Goal: Information Seeking & Learning: Learn about a topic

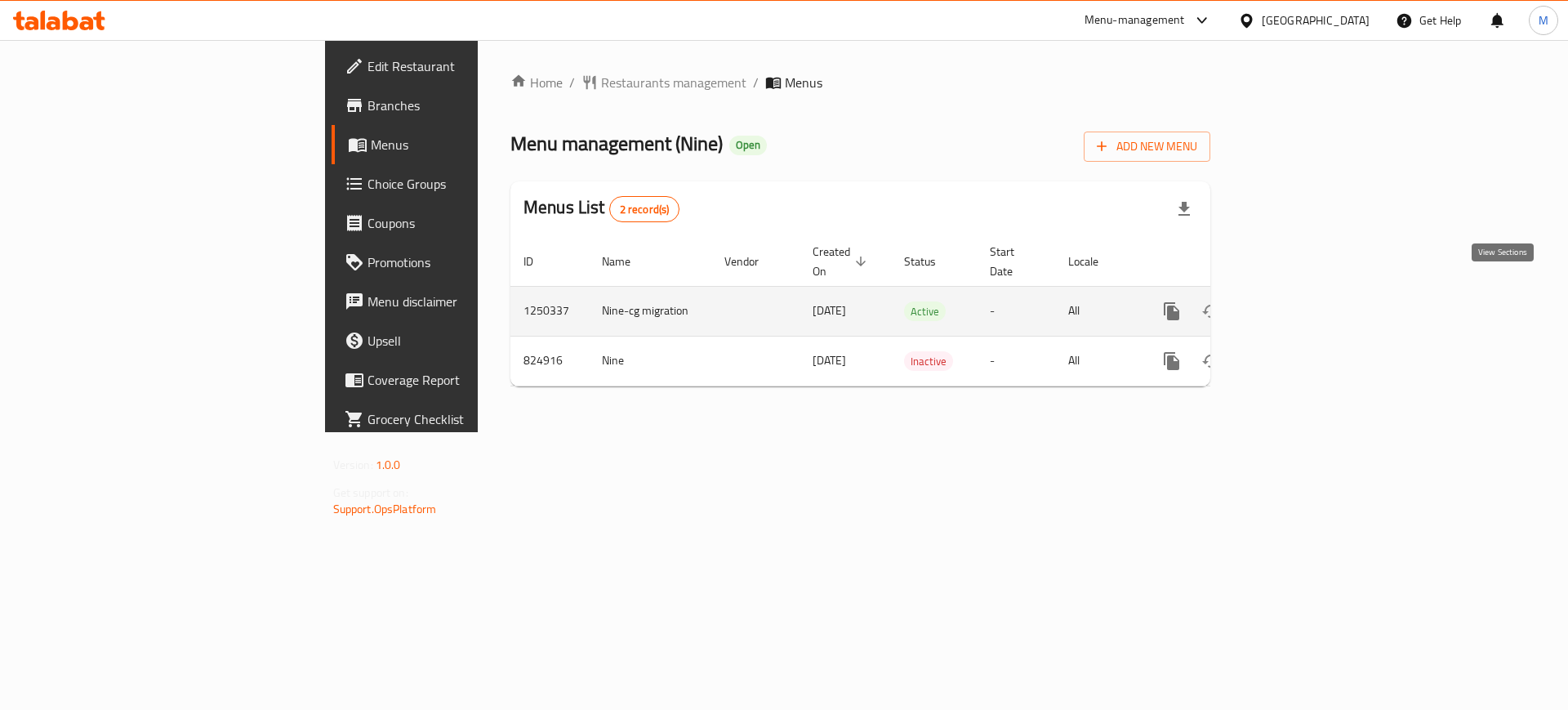
click at [1299, 301] on icon "enhanced table" at bounding box center [1289, 311] width 20 height 20
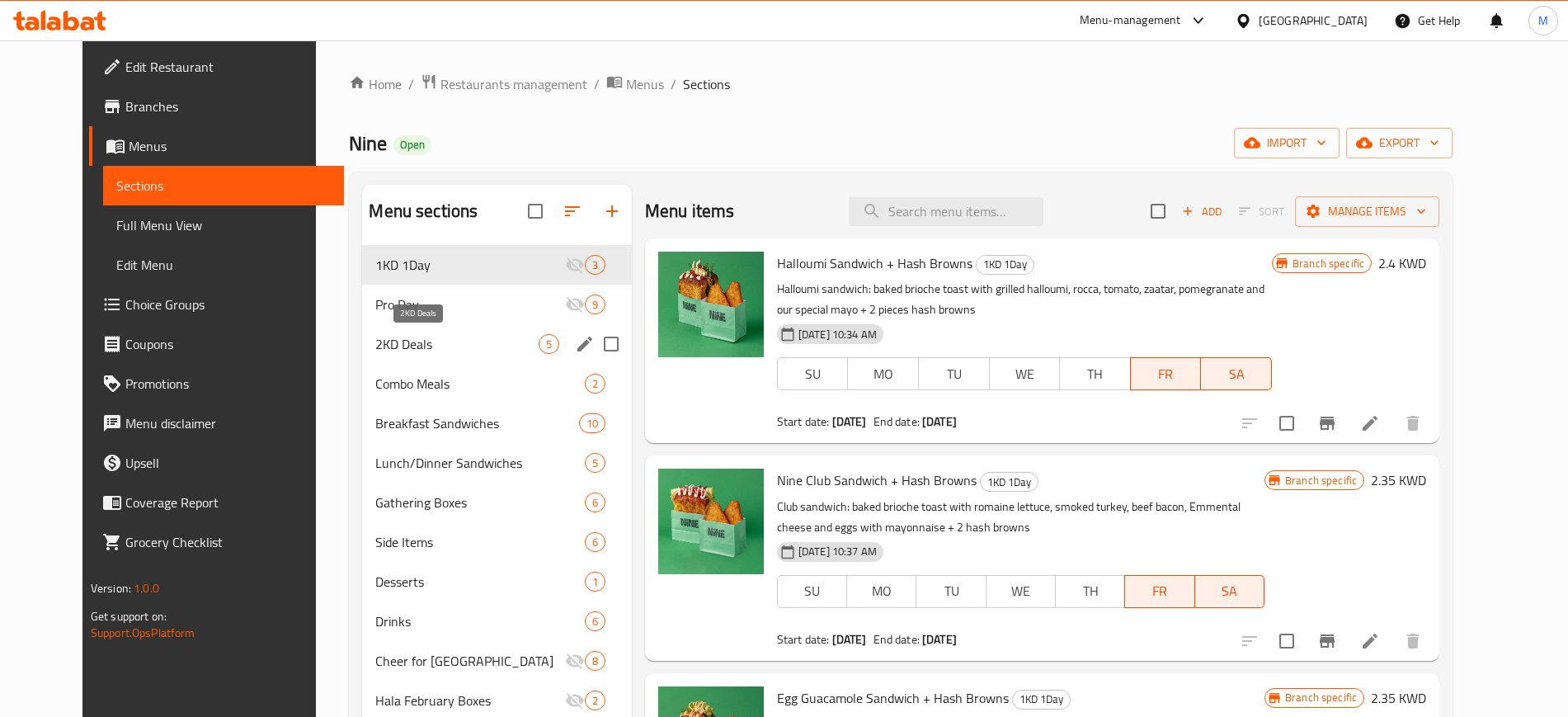
click at [402, 335] on span "2KD Deals" at bounding box center [456, 344] width 163 height 20
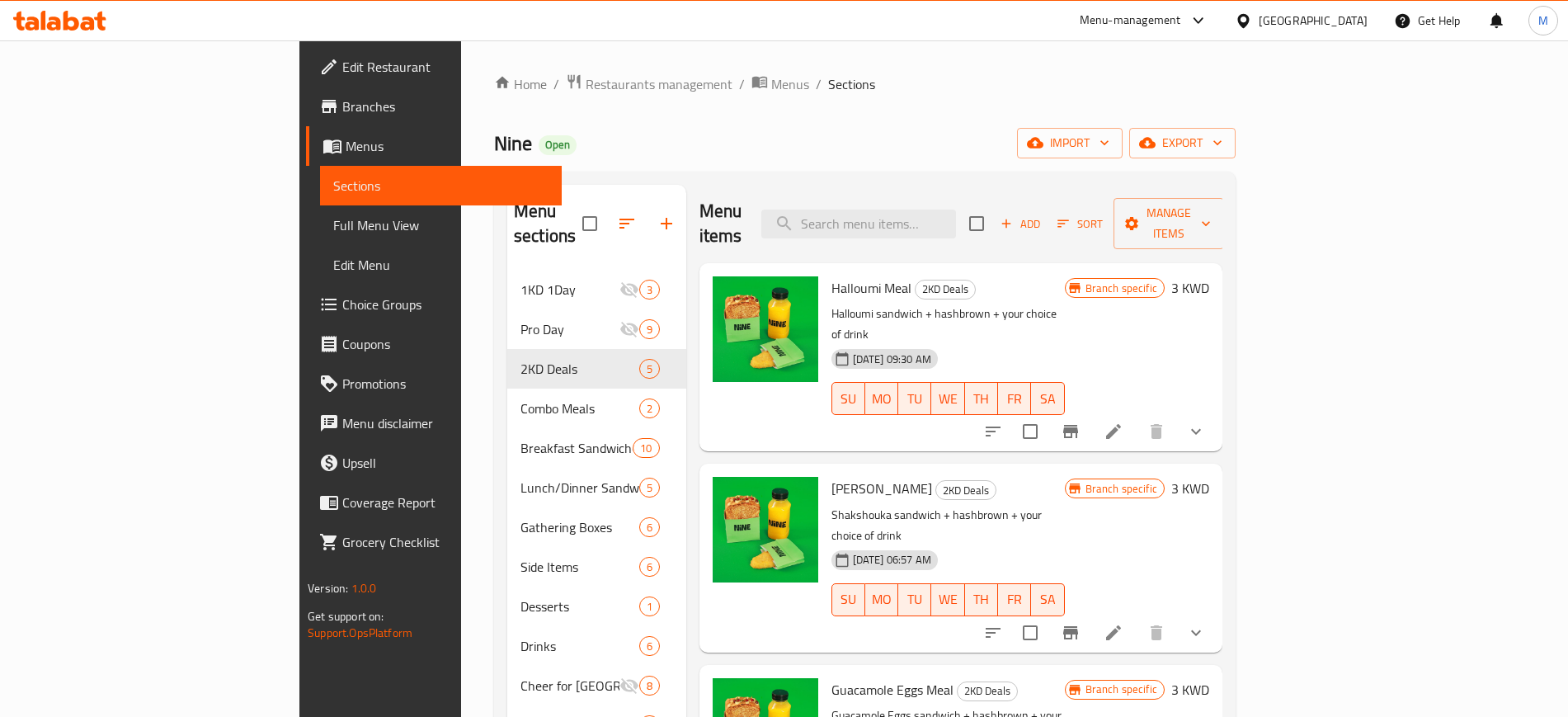
click at [831, 275] on span "Halloumi Meal" at bounding box center [871, 288] width 80 height 24
copy h6 "Halloumi Meal"
click at [831, 477] on span "[PERSON_NAME]" at bounding box center [881, 489] width 101 height 24
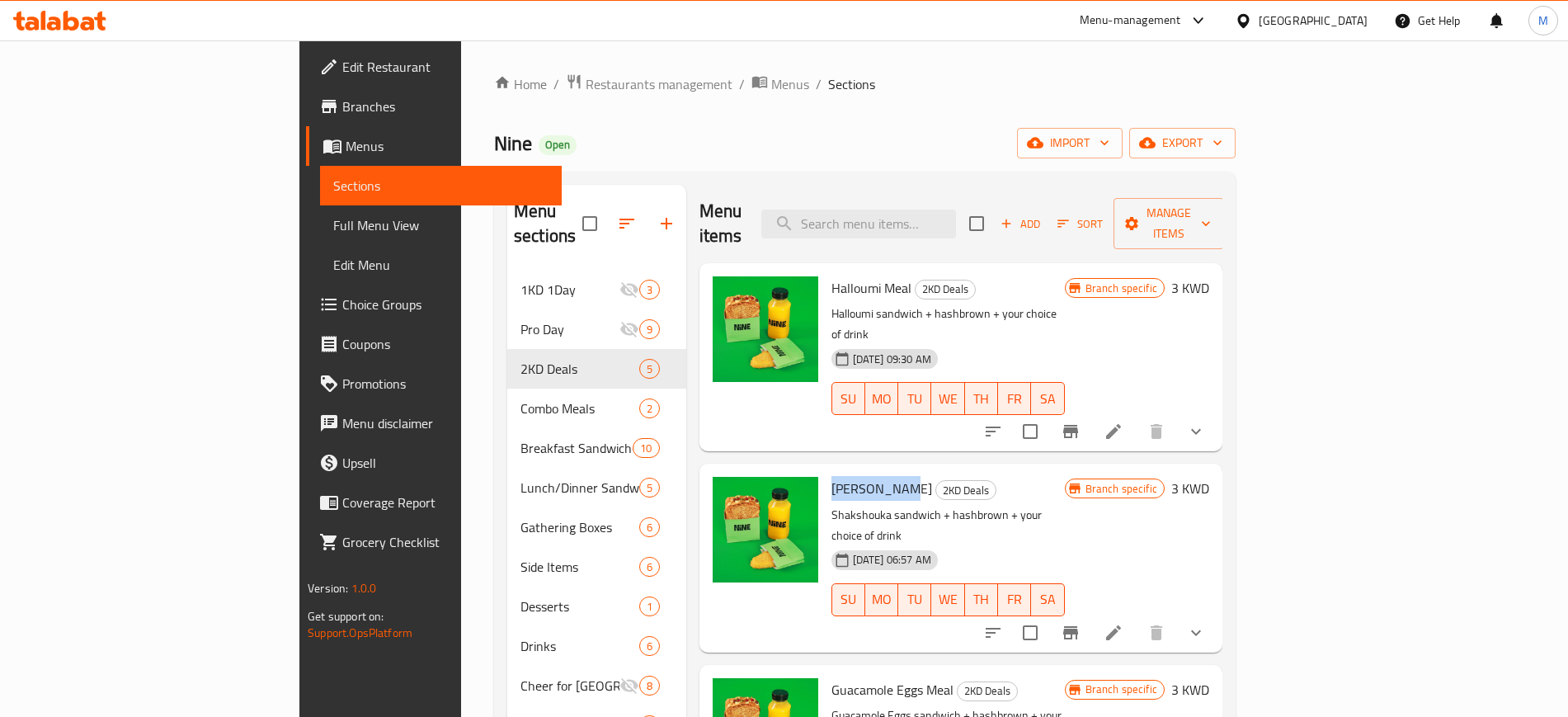
click at [831, 477] on span "[PERSON_NAME]" at bounding box center [881, 489] width 101 height 24
copy h6 "[PERSON_NAME]"
click at [979, 343] on div "[DATE] 09:30 AM SU MO TU WE TH FR SA" at bounding box center [948, 387] width 246 height 89
drag, startPoint x: 759, startPoint y: 289, endPoint x: 1021, endPoint y: 284, distance: 262.0
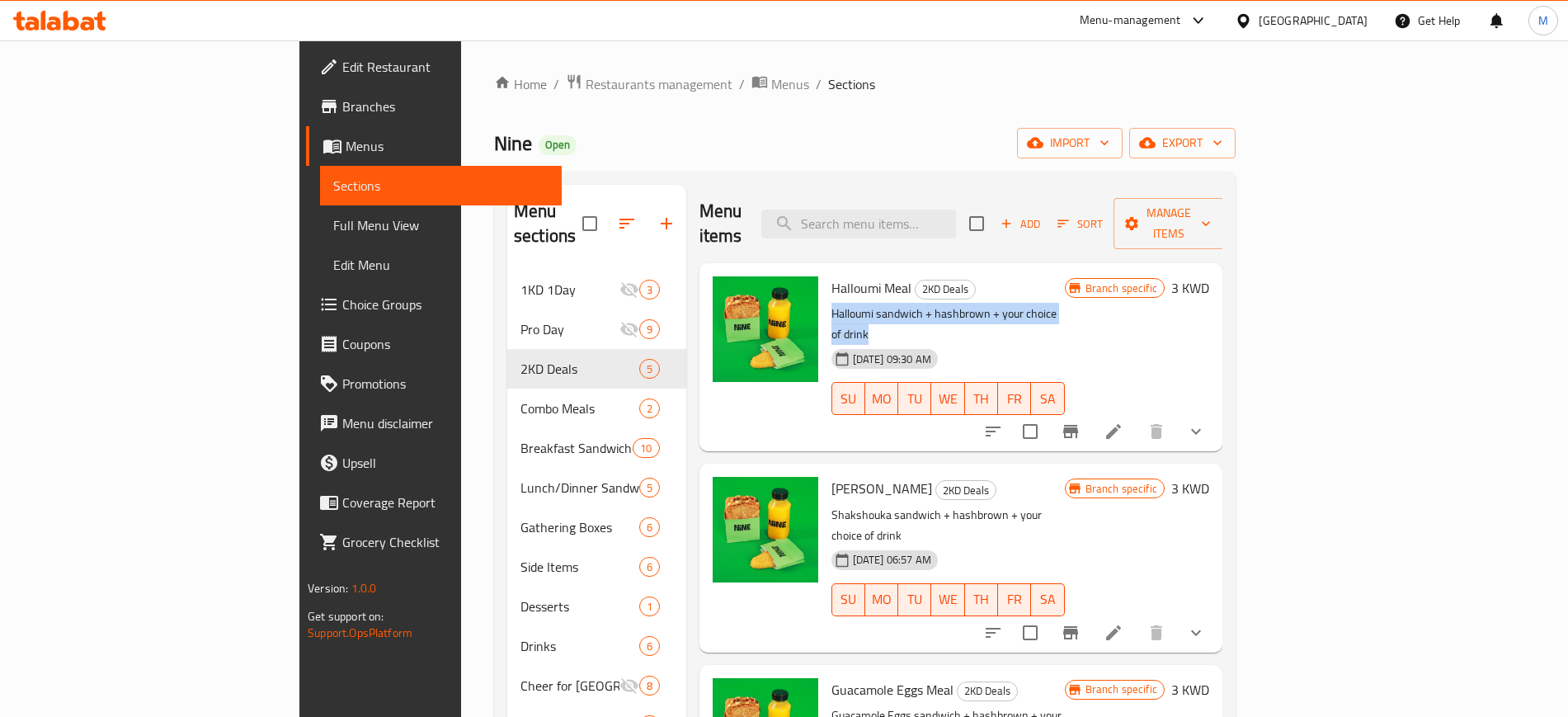
click at [1021, 303] on p "Halloumi sandwich + hashbrown + your choice of drink" at bounding box center [947, 324] width 233 height 41
copy p "Halloumi sandwich + hashbrown + your choice of drink"
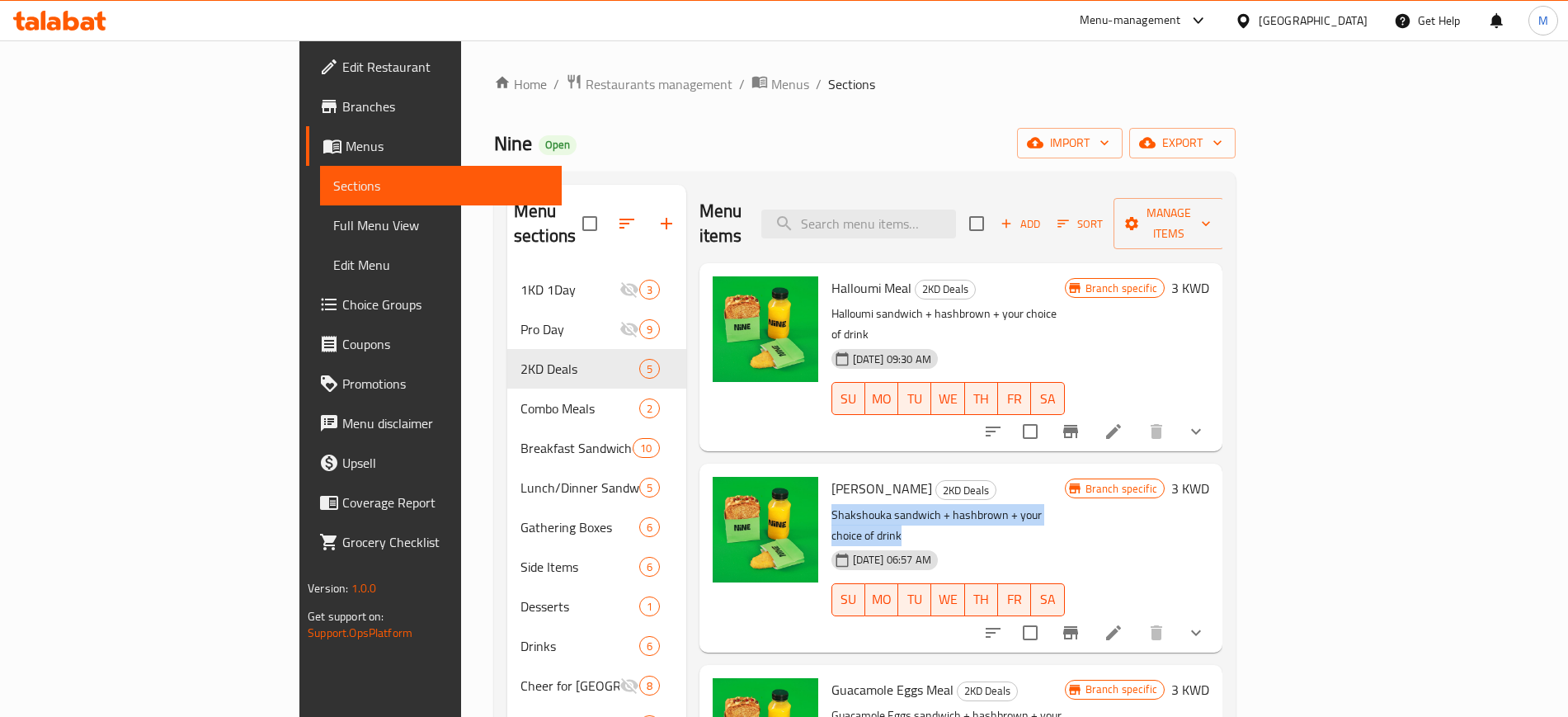
drag, startPoint x: 755, startPoint y: 468, endPoint x: 1044, endPoint y: 467, distance: 289.0
click at [1044, 505] on p "Shakshouka sandwich + hashbrown + your choice of drink" at bounding box center [947, 526] width 233 height 41
copy p "Shakshouka sandwich + hashbrown + your choice of drink"
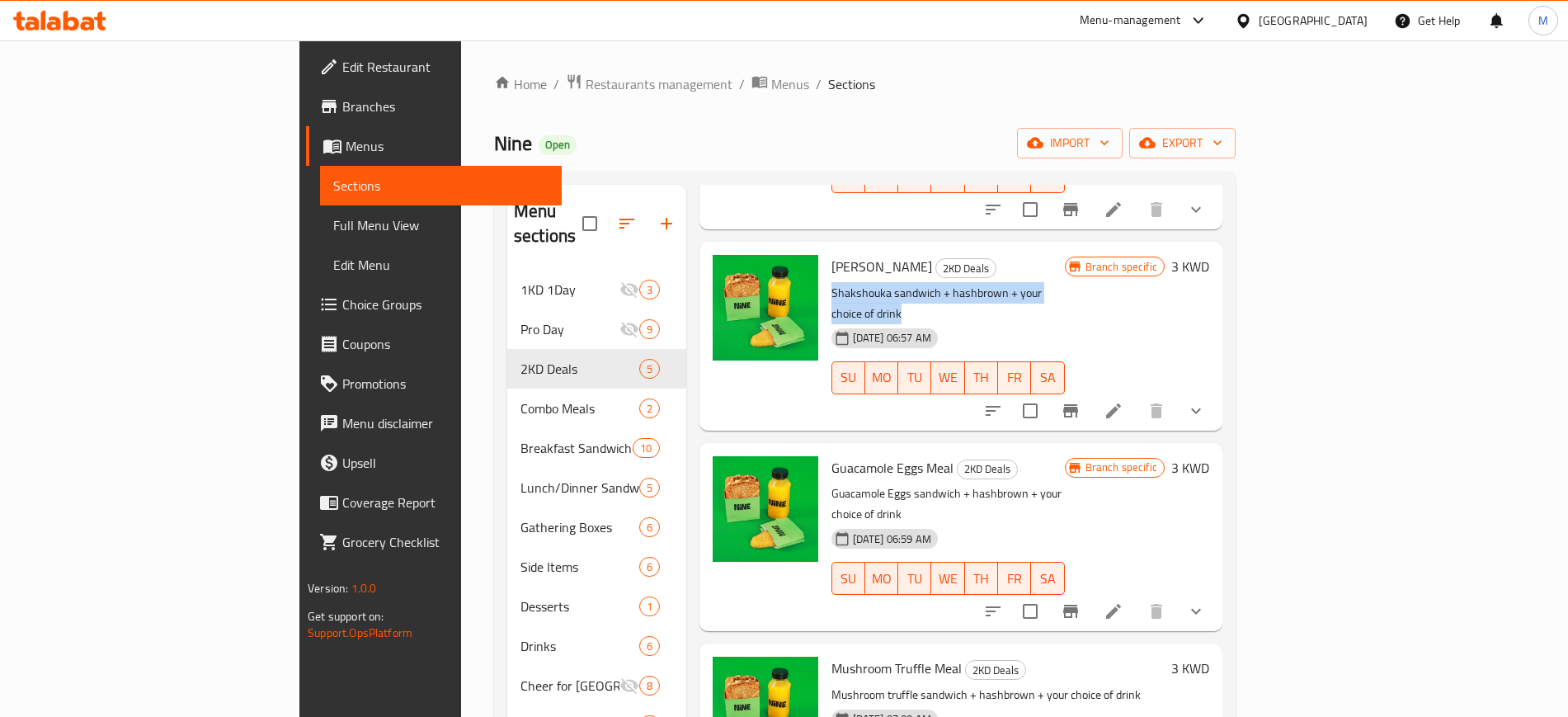
scroll to position [226, 0]
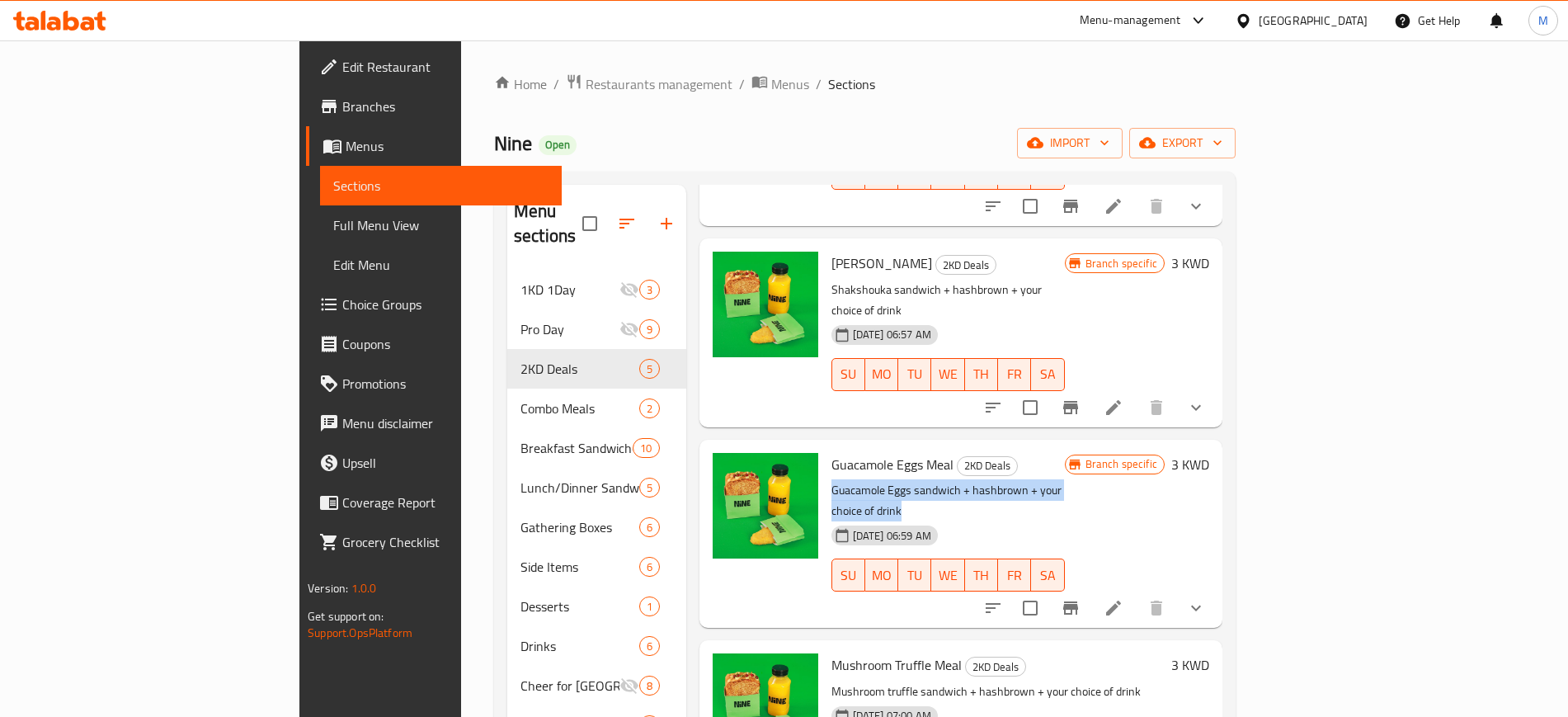
drag, startPoint x: 757, startPoint y: 428, endPoint x: 1057, endPoint y: 427, distance: 300.0
click at [1057, 480] on p "Guacamole Eggs sandwich + hashbrown + your choice of drink" at bounding box center [947, 500] width 233 height 41
copy p "Guacamole Eggs sandwich + hashbrown + your choice of drink"
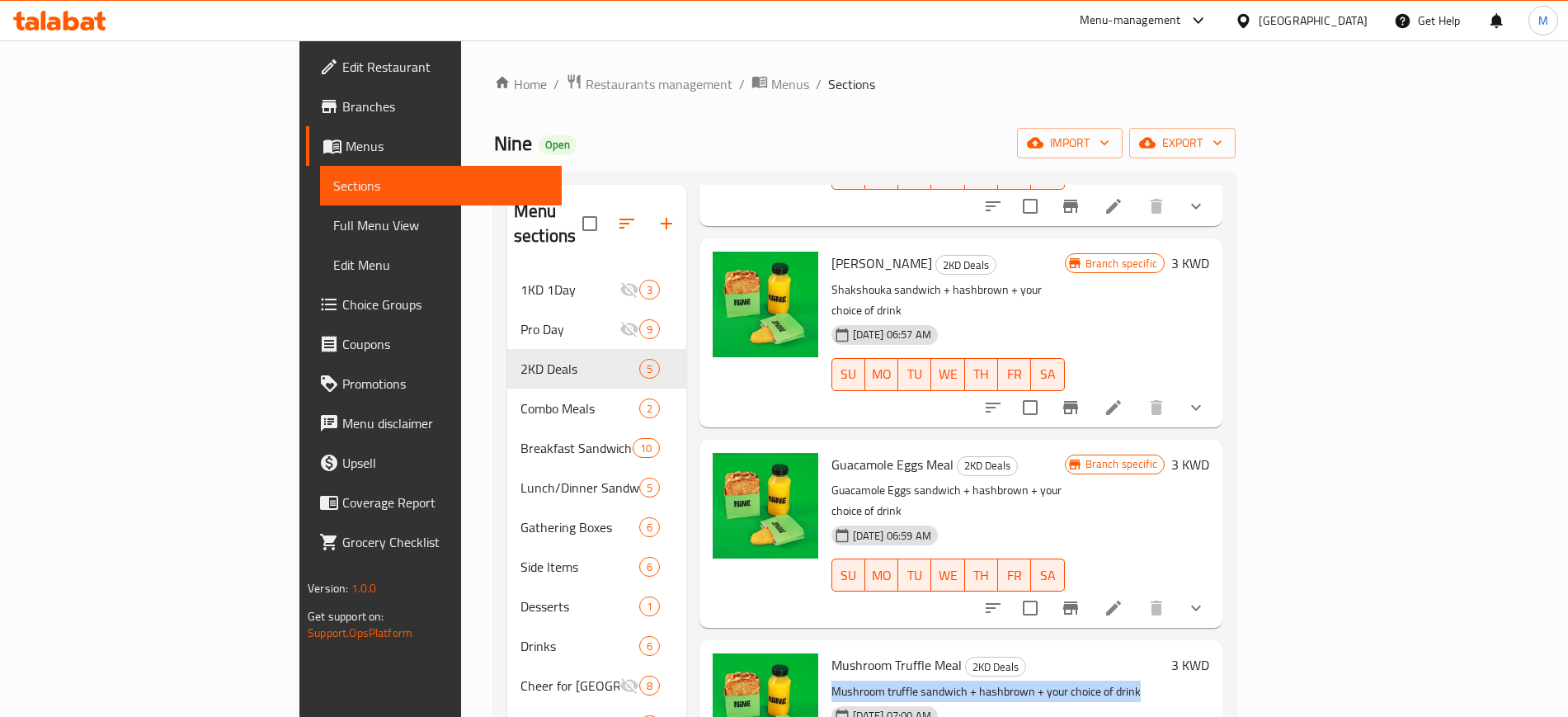
drag, startPoint x: 759, startPoint y: 604, endPoint x: 1084, endPoint y: 593, distance: 325.2
click at [1084, 647] on div "Mushroom Truffle Meal 2KD Deals Mushroom truffle sandwich + hashbrown + your ch…" at bounding box center [998, 724] width 346 height 154
copy p "Mushroom truffle sandwich + hashbrown + your choice of drink"
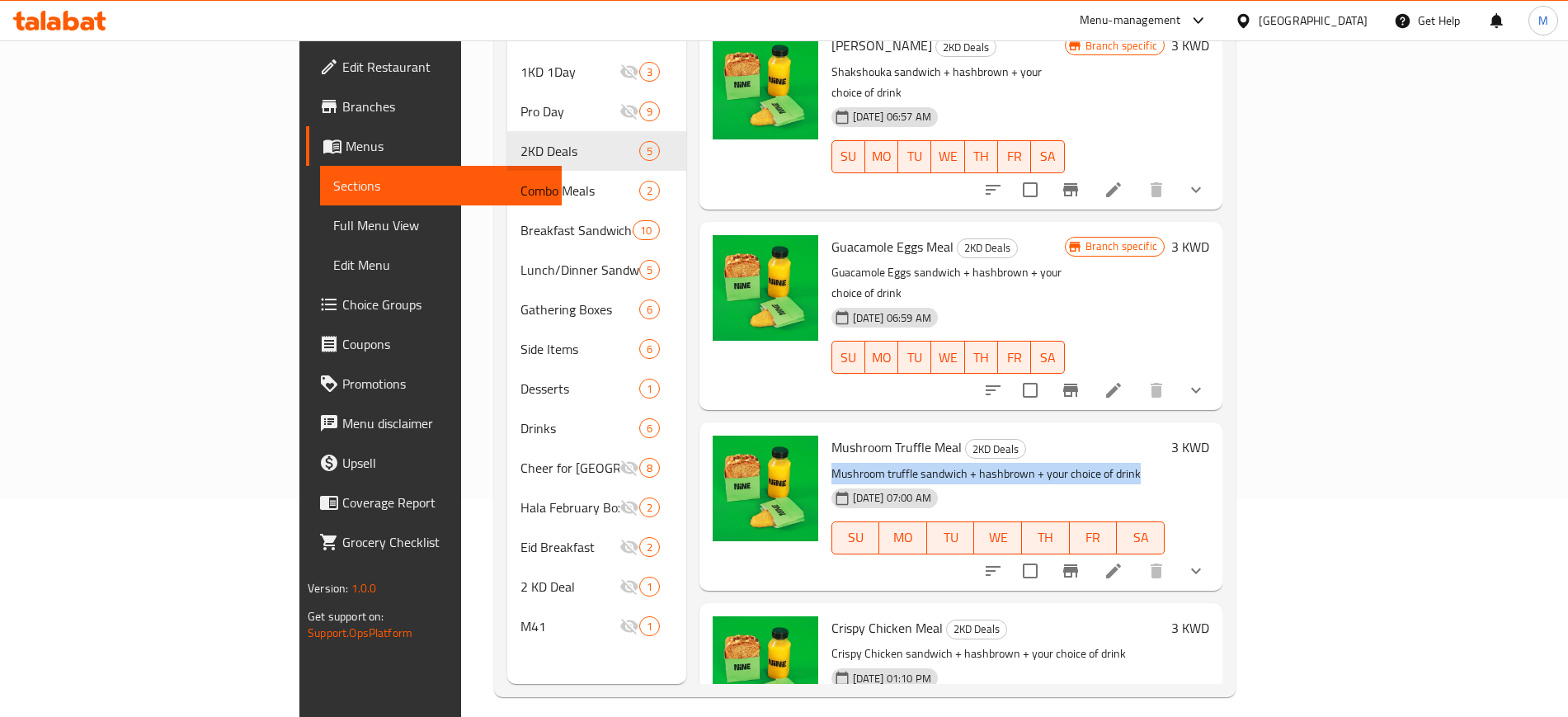
scroll to position [231, 0]
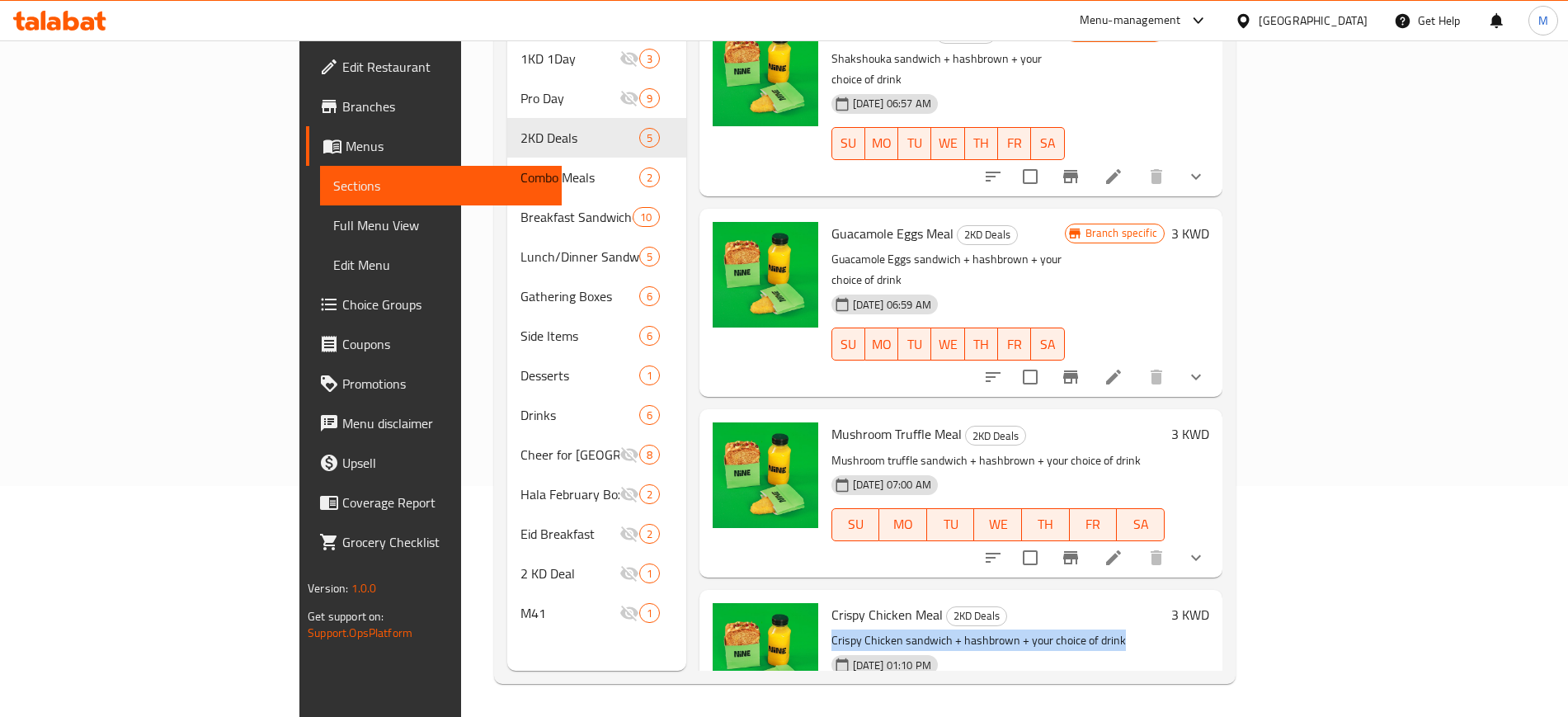
drag, startPoint x: 755, startPoint y: 555, endPoint x: 1057, endPoint y: 555, distance: 302.0
click at [1057, 596] on div "Crispy Chicken Meal 2KD Deals Crispy Chicken sandwich + hashbrown + your choice…" at bounding box center [998, 673] width 346 height 154
copy p "Crispy Chicken sandwich + hashbrown + your choice of drink"
